Goal: Task Accomplishment & Management: Use online tool/utility

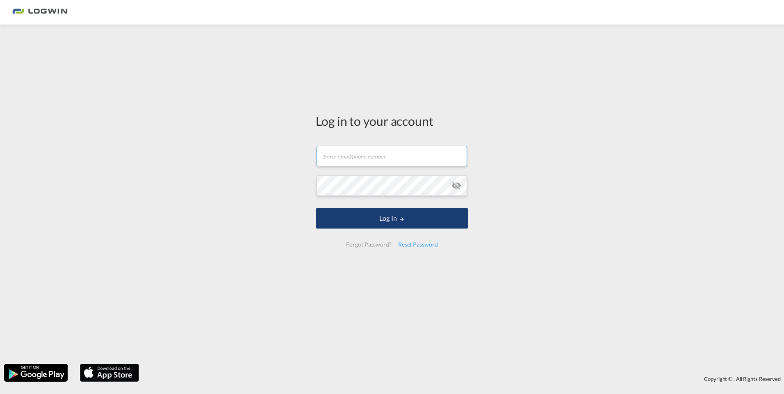
type input "[PERSON_NAME][EMAIL_ADDRESS][PERSON_NAME][DOMAIN_NAME]"
click at [418, 220] on button "Log In" at bounding box center [392, 218] width 152 height 20
